Goal: Information Seeking & Learning: Learn about a topic

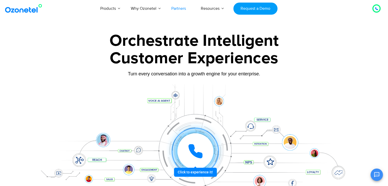
click at [185, 8] on link "Partners" at bounding box center [179, 8] width 30 height 17
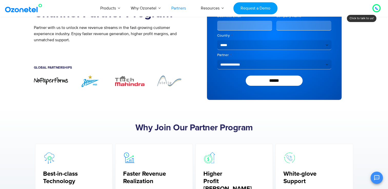
scroll to position [77, 0]
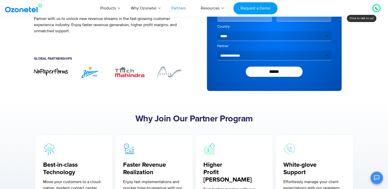
click at [88, 72] on img "2 / 7" at bounding box center [90, 72] width 34 height 13
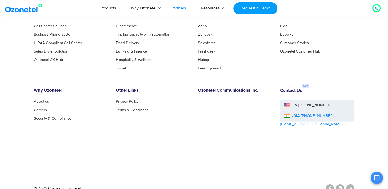
scroll to position [1451, 0]
click at [140, 108] on link "Terms & Conditions" at bounding box center [133, 110] width 35 height 4
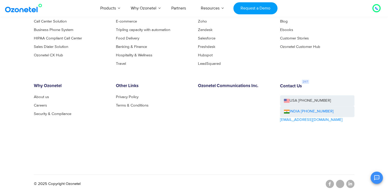
scroll to position [301, 0]
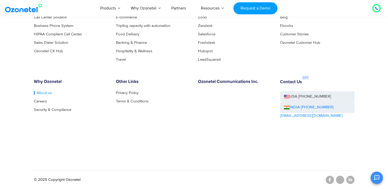
click at [41, 93] on link "About us" at bounding box center [43, 93] width 18 height 4
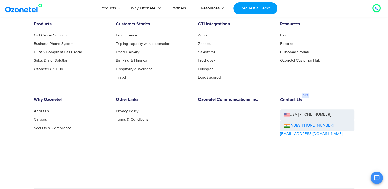
scroll to position [523, 0]
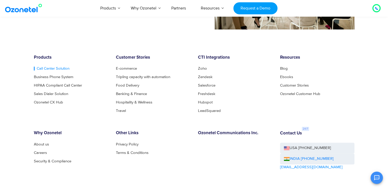
click at [46, 68] on link "Call Center Solution" at bounding box center [52, 69] width 36 height 4
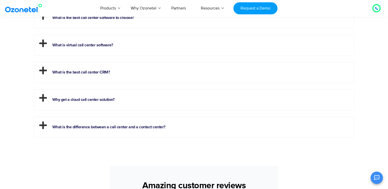
scroll to position [1489, 0]
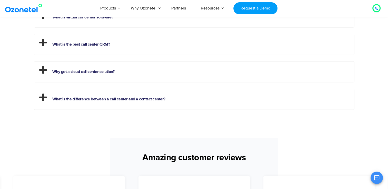
click at [71, 96] on h2 "What is the difference between a call center and a contact center?" at bounding box center [194, 98] width 320 height 18
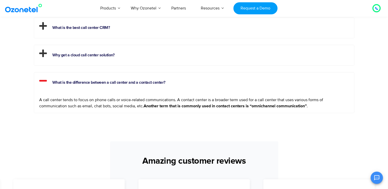
scroll to position [1488, 0]
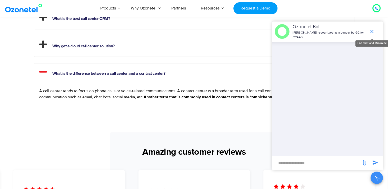
click at [373, 31] on icon "end chat or minimize" at bounding box center [372, 32] width 4 height 4
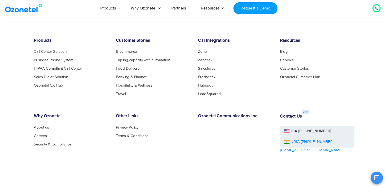
scroll to position [2076, 0]
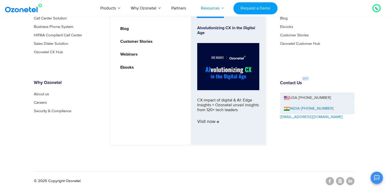
click at [216, 6] on link "Resources" at bounding box center [211, 8] width 34 height 17
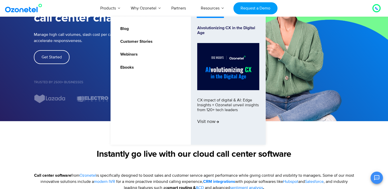
scroll to position [77, 0]
